Goal: Information Seeking & Learning: Understand process/instructions

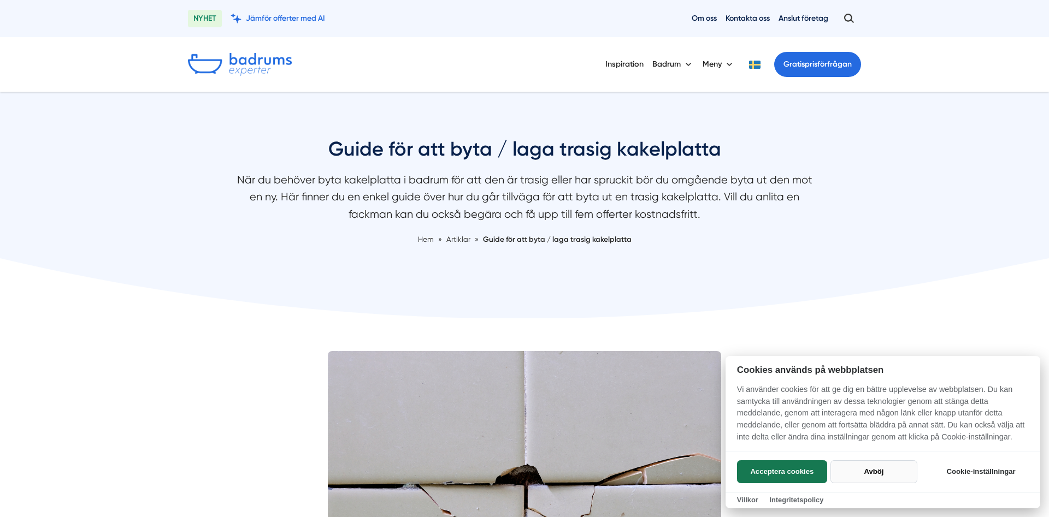
click at [879, 470] on button "Avböj" at bounding box center [874, 472] width 87 height 23
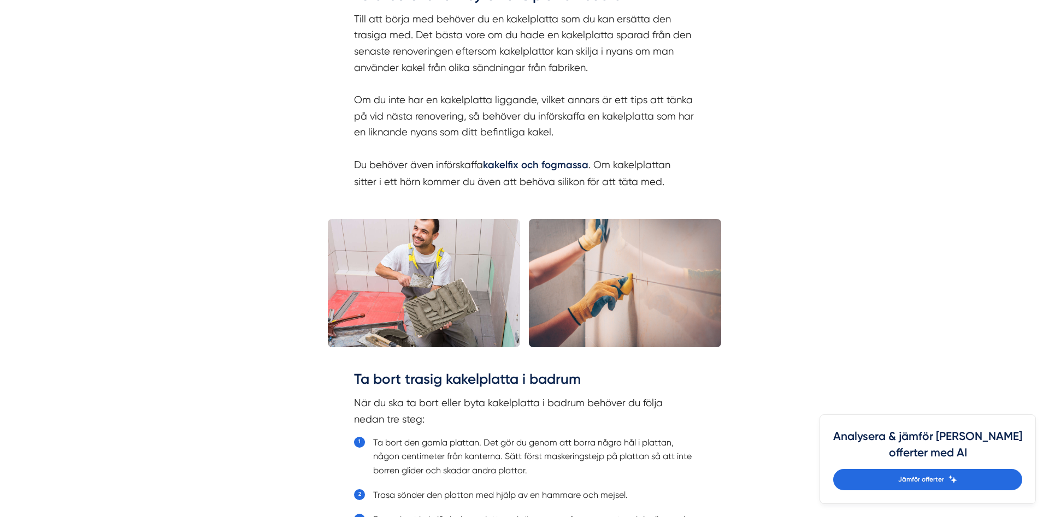
scroll to position [1059, 0]
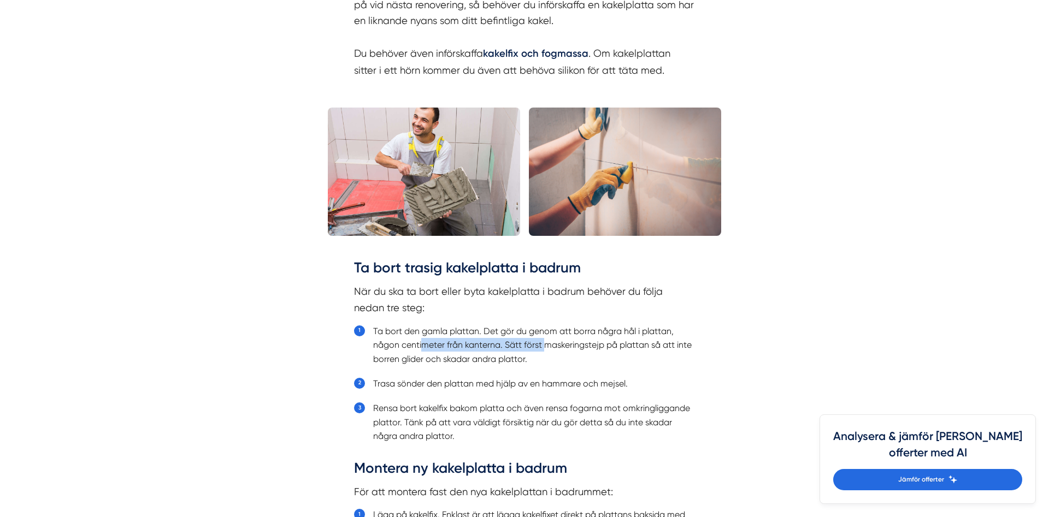
drag, startPoint x: 425, startPoint y: 348, endPoint x: 545, endPoint y: 347, distance: 119.7
click at [545, 347] on li "Ta bort den gamla plattan. Det gör du genom att borra några hål i plattan, någo…" at bounding box center [534, 346] width 322 height 42
drag, startPoint x: 588, startPoint y: 342, endPoint x: 601, endPoint y: 345, distance: 13.5
click at [605, 343] on li "Ta bort den gamla plattan. Det gör du genom att borra några hål i plattan, någo…" at bounding box center [534, 346] width 322 height 42
click at [452, 358] on li "Ta bort den gamla plattan. Det gör du genom att borra några hål i plattan, någo…" at bounding box center [534, 346] width 322 height 42
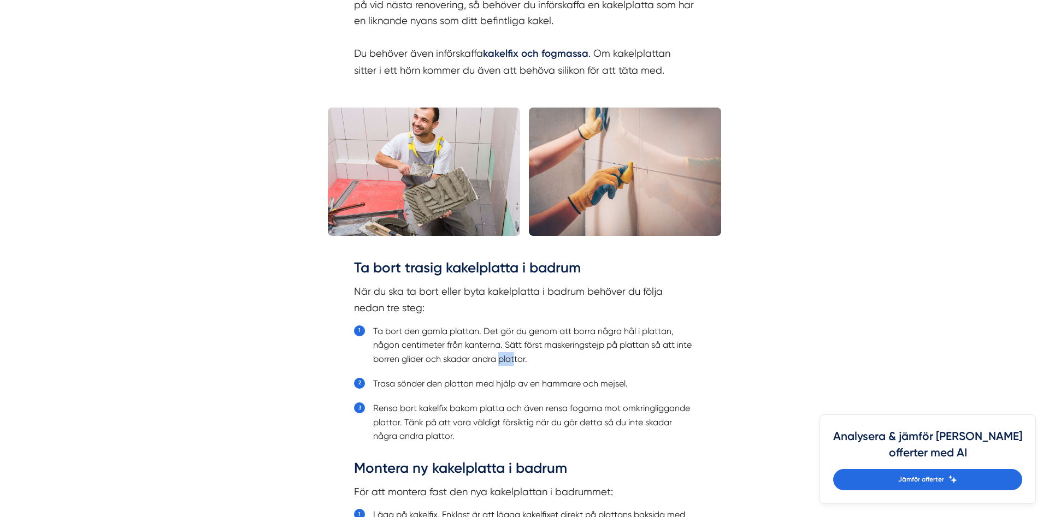
drag, startPoint x: 504, startPoint y: 357, endPoint x: 516, endPoint y: 360, distance: 12.2
click at [515, 360] on li "Ta bort den gamla plattan. Det gör du genom att borra några hål i plattan, någo…" at bounding box center [534, 346] width 322 height 42
click at [458, 379] on li "Trasa sönder den plattan med hjälp av en hammare och mejsel." at bounding box center [534, 384] width 322 height 14
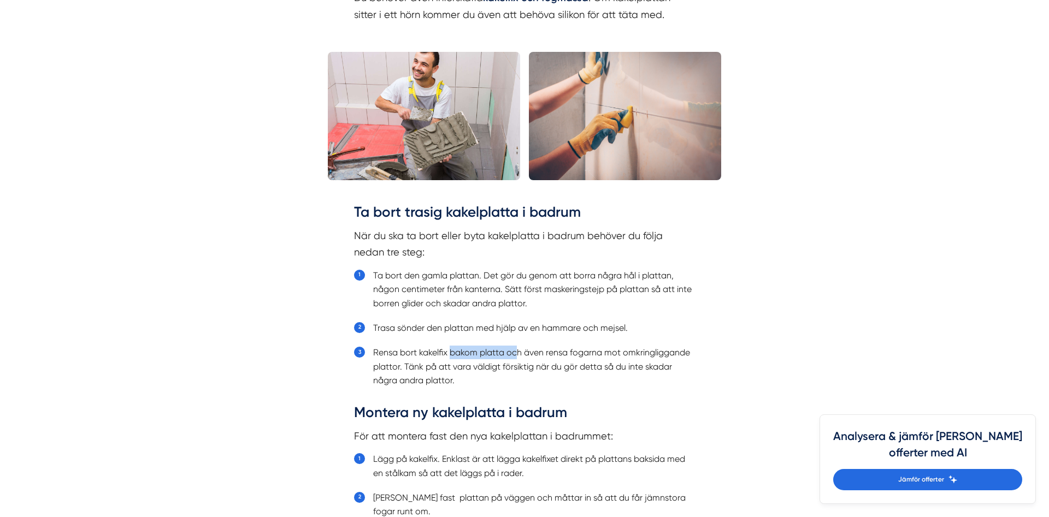
drag, startPoint x: 453, startPoint y: 350, endPoint x: 519, endPoint y: 358, distance: 66.6
click at [519, 358] on li "Rensa bort kakelfix bakom platta och även rensa fogarna mot omkringliggande pla…" at bounding box center [534, 367] width 322 height 42
drag, startPoint x: 578, startPoint y: 352, endPoint x: 657, endPoint y: 354, distance: 79.3
click at [657, 354] on li "Rensa bort kakelfix bakom platta och även rensa fogarna mot omkringliggande pla…" at bounding box center [534, 367] width 322 height 42
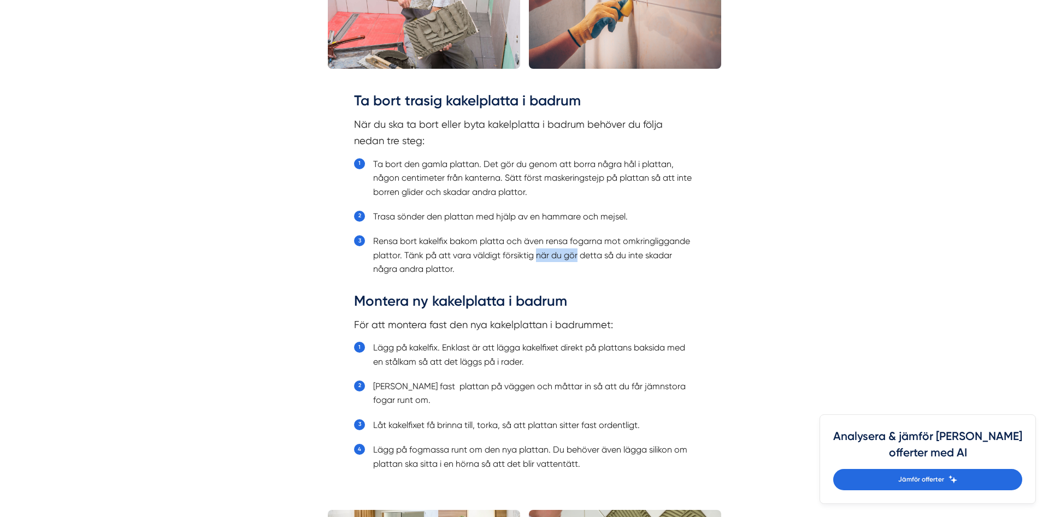
drag, startPoint x: 573, startPoint y: 262, endPoint x: 584, endPoint y: 261, distance: 10.4
click at [578, 261] on li "Rensa bort kakelfix bakom platta och även rensa fogarna mot omkringliggande pla…" at bounding box center [534, 255] width 322 height 42
click at [642, 254] on li "Rensa bort kakelfix bakom platta och även rensa fogarna mot omkringliggande pla…" at bounding box center [534, 255] width 322 height 42
click at [448, 268] on li "Rensa bort kakelfix bakom platta och även rensa fogarna mot omkringliggande pla…" at bounding box center [534, 255] width 322 height 42
click at [422, 272] on li "Rensa bort kakelfix bakom platta och även rensa fogarna mot omkringliggande pla…" at bounding box center [534, 255] width 322 height 42
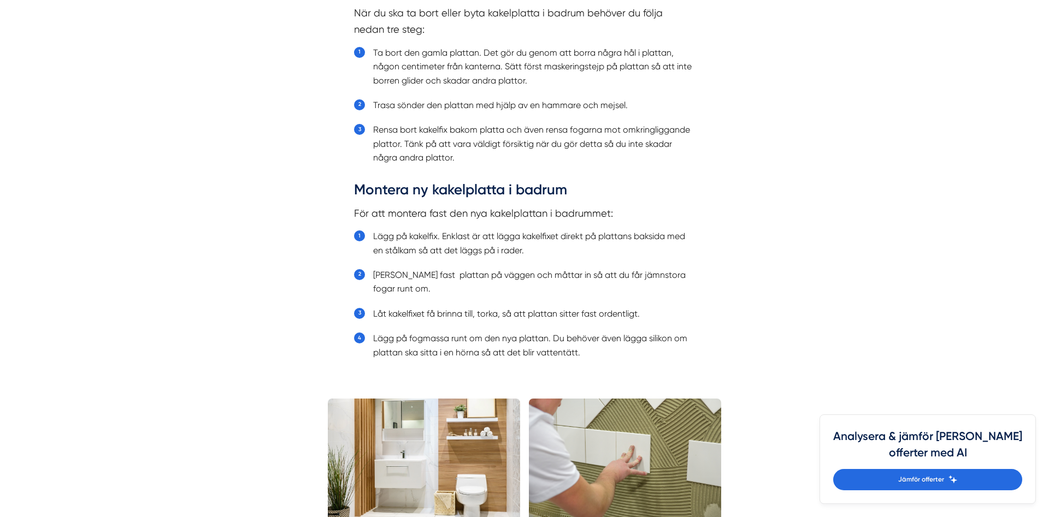
scroll to position [1393, 0]
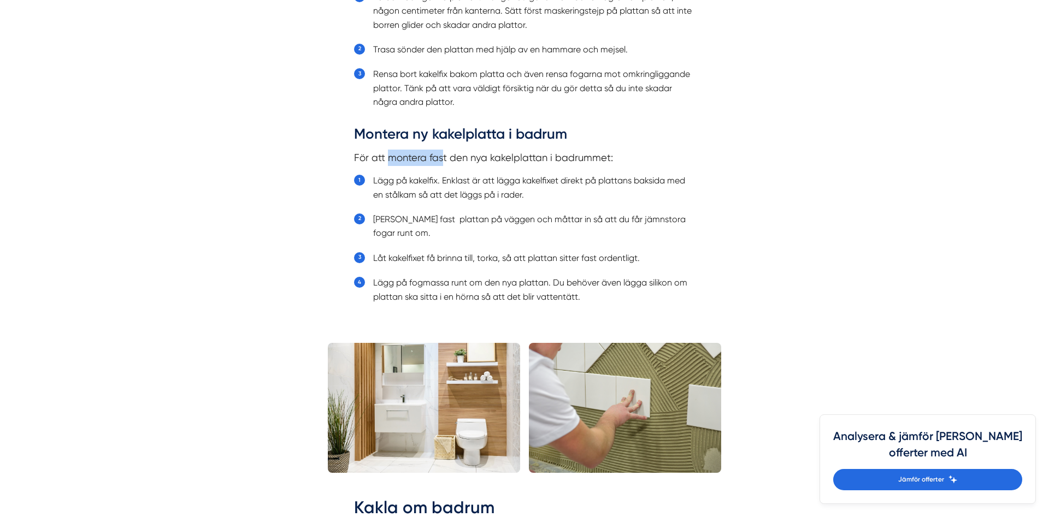
drag, startPoint x: 387, startPoint y: 162, endPoint x: 444, endPoint y: 161, distance: 57.4
click at [444, 161] on p "För att montera fast den nya kakelplattan i badrummet:" at bounding box center [524, 158] width 341 height 16
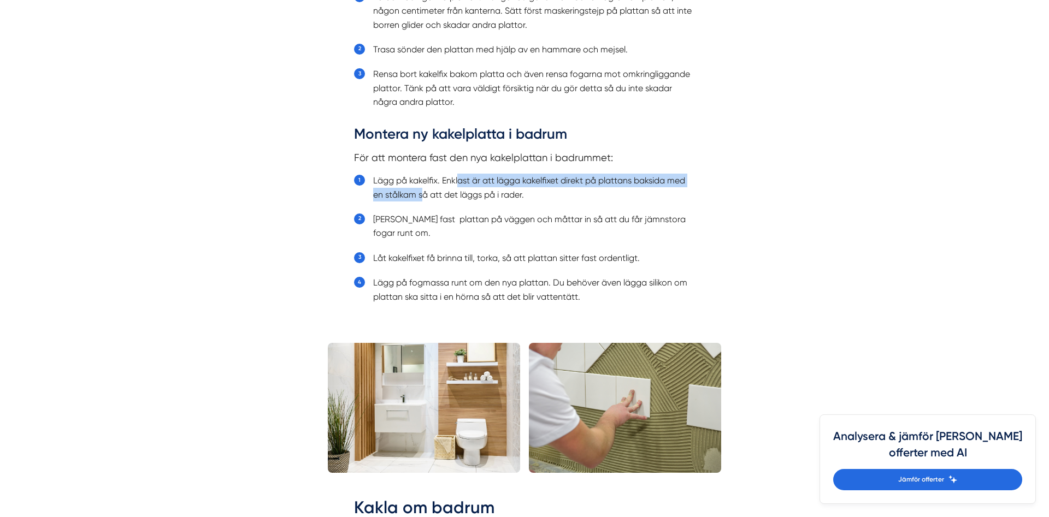
drag, startPoint x: 439, startPoint y: 186, endPoint x: 466, endPoint y: 185, distance: 26.3
click at [464, 185] on li "Lägg på kakelfix. Enklast är att lägga kakelfixet direkt på plattans baksida me…" at bounding box center [534, 188] width 322 height 28
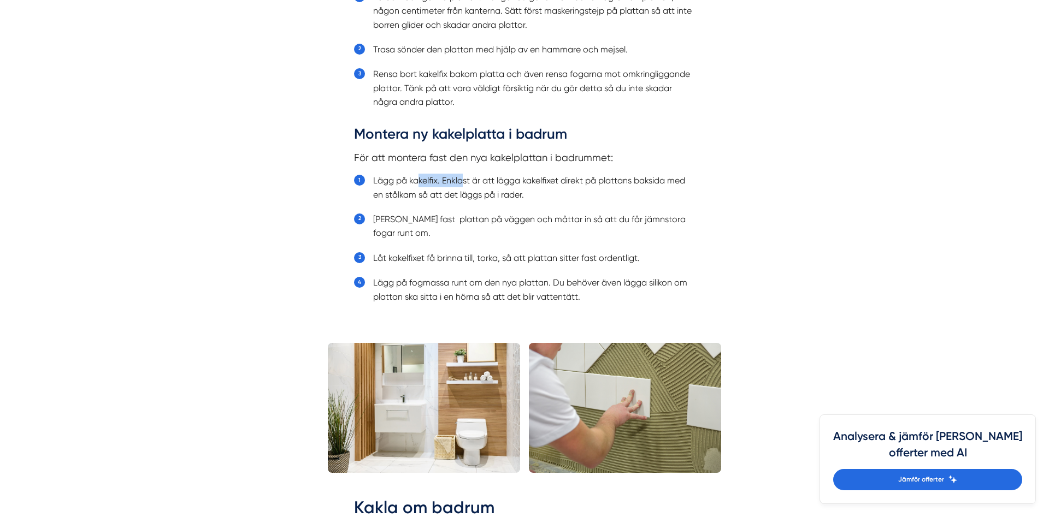
click at [463, 178] on li "Lägg på kakelfix. Enklast är att lägga kakelfixet direkt på plattans baksida me…" at bounding box center [534, 188] width 322 height 28
drag, startPoint x: 398, startPoint y: 199, endPoint x: 485, endPoint y: 200, distance: 87.4
click at [482, 199] on li "Lägg på kakelfix. Enklast är att lägga kakelfixet direkt på plattans baksida me…" at bounding box center [534, 188] width 322 height 28
drag, startPoint x: 421, startPoint y: 223, endPoint x: 503, endPoint y: 222, distance: 82.5
click at [503, 222] on li "[PERSON_NAME] fast plattan på väggen och måttar in så att du får jämnstora foga…" at bounding box center [534, 227] width 322 height 28
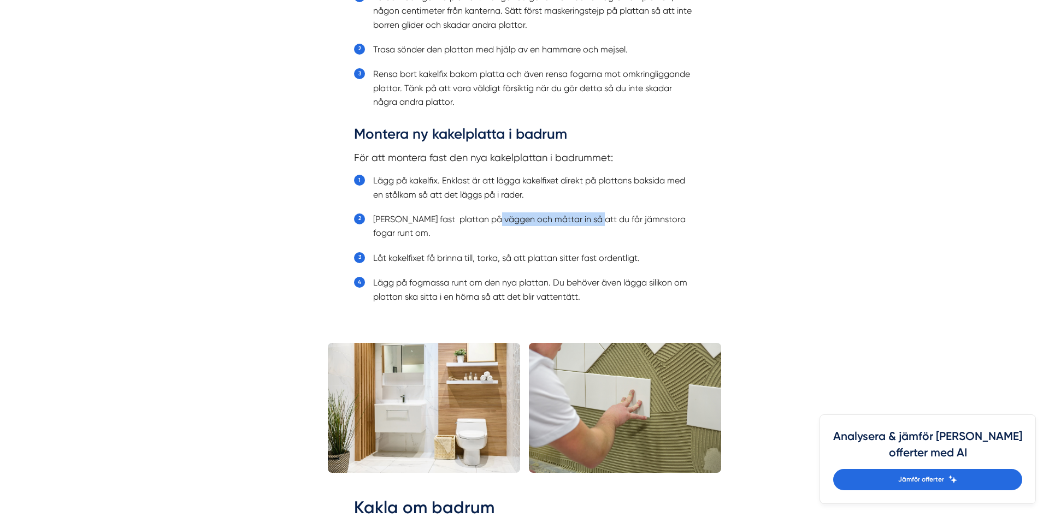
drag, startPoint x: 589, startPoint y: 220, endPoint x: 491, endPoint y: 215, distance: 98.0
click at [491, 215] on li "[PERSON_NAME] fast plattan på väggen och måttar in så att du får jämnstora foga…" at bounding box center [534, 227] width 322 height 28
click at [583, 211] on ol "Lägg på kakelfix. Enklast är att lägga kakelfixet direkt på plattans baksida me…" at bounding box center [524, 245] width 341 height 148
drag, startPoint x: 431, startPoint y: 257, endPoint x: 485, endPoint y: 262, distance: 54.9
click at [485, 262] on li "Låt kakelfixet få brinna till, torka, så att plattan sitter fast ordentligt." at bounding box center [534, 258] width 322 height 14
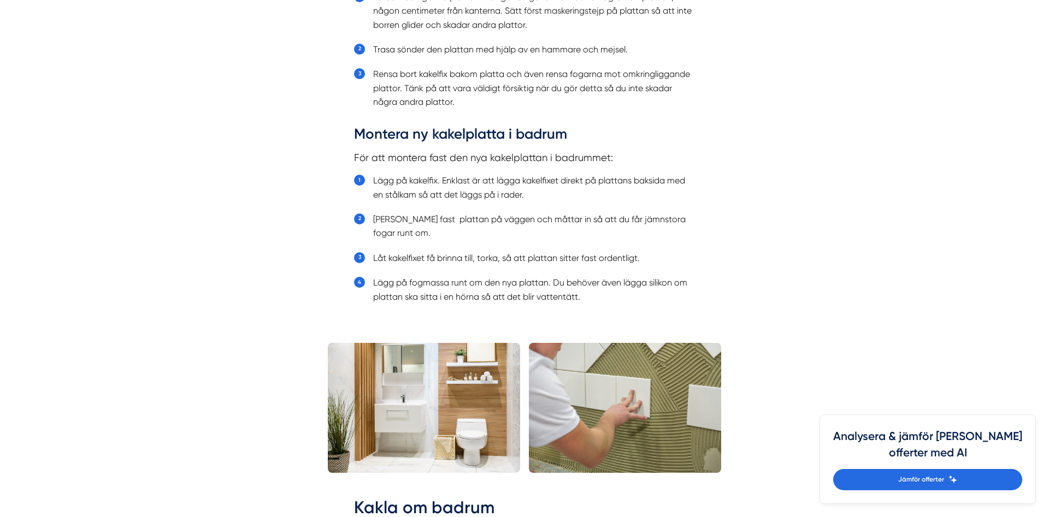
drag, startPoint x: 436, startPoint y: 279, endPoint x: 513, endPoint y: 282, distance: 77.1
click at [513, 282] on li "Lägg på fogmassa runt om den nya plattan. Du behöver även lägga silikon om plat…" at bounding box center [534, 290] width 322 height 28
drag, startPoint x: 497, startPoint y: 299, endPoint x: 522, endPoint y: 302, distance: 24.7
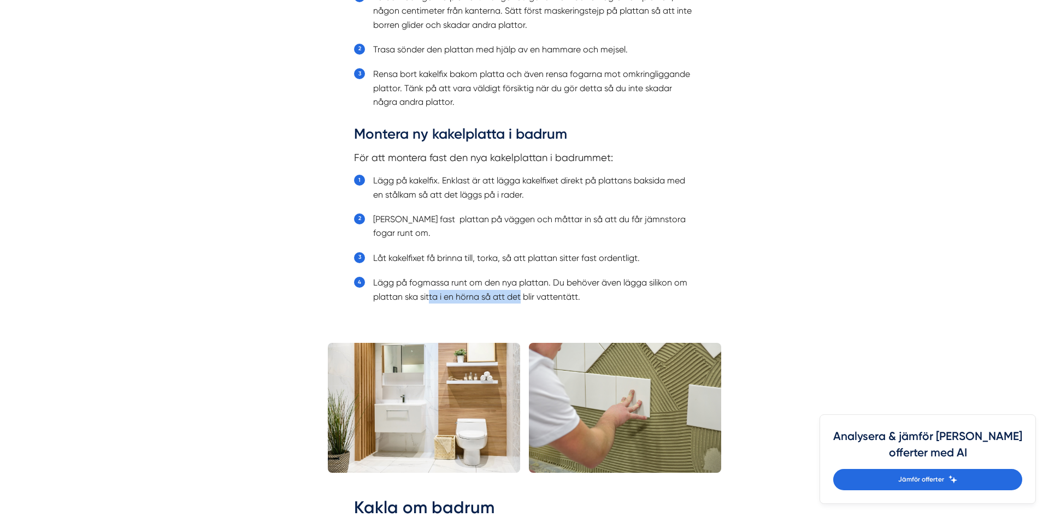
click at [522, 302] on li "Lägg på fogmassa runt om den nya plattan. Du behöver även lägga silikon om plat…" at bounding box center [534, 290] width 322 height 28
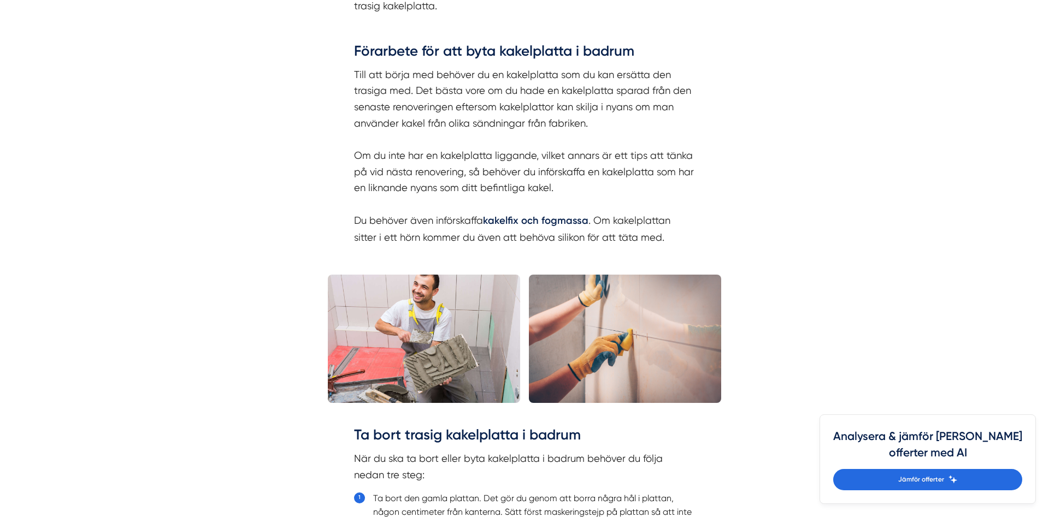
scroll to position [1282, 0]
